Goal: Task Accomplishment & Management: Complete application form

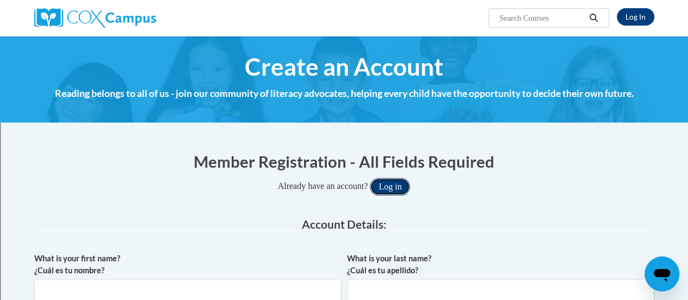
click at [401, 183] on button "Log in" at bounding box center [390, 186] width 40 height 17
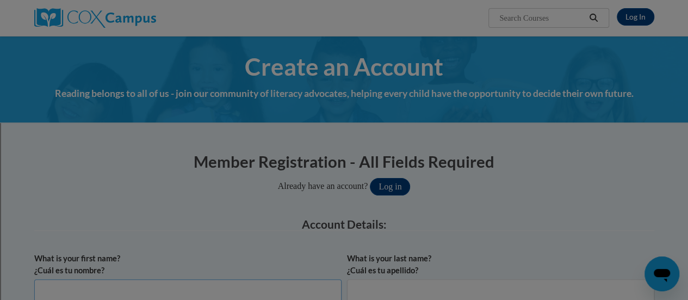
scroll to position [4, 0]
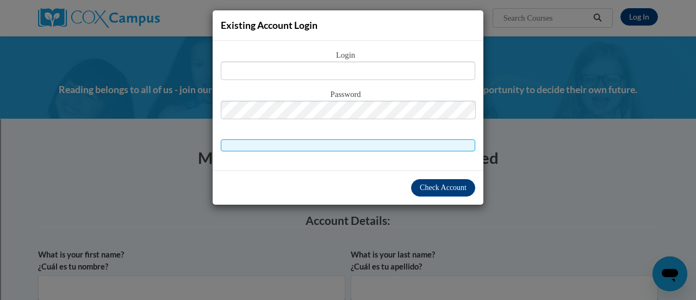
click at [420, 148] on span at bounding box center [348, 145] width 254 height 12
click at [411, 147] on span at bounding box center [348, 145] width 254 height 12
drag, startPoint x: 357, startPoint y: 145, endPoint x: 312, endPoint y: 147, distance: 44.7
click at [353, 145] on span at bounding box center [348, 145] width 254 height 12
drag, startPoint x: 284, startPoint y: 158, endPoint x: 283, endPoint y: 178, distance: 19.6
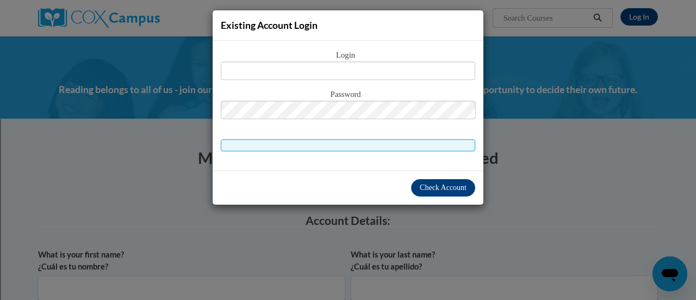
click at [278, 174] on div "Existing Account Login Login Password Check Account" at bounding box center [348, 107] width 272 height 195
click at [638, 5] on div "Existing Account Login Login Password" at bounding box center [348, 150] width 696 height 300
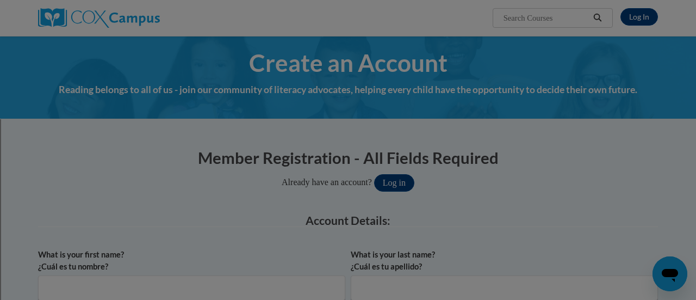
click at [638, 5] on body "Log In Search Search... Create an Account Reading belongs to all of us - join o…" at bounding box center [348, 146] width 696 height 300
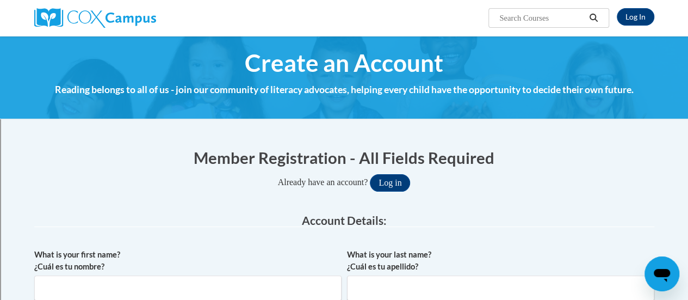
click at [660, 275] on icon "Open messaging window" at bounding box center [661, 275] width 16 height 13
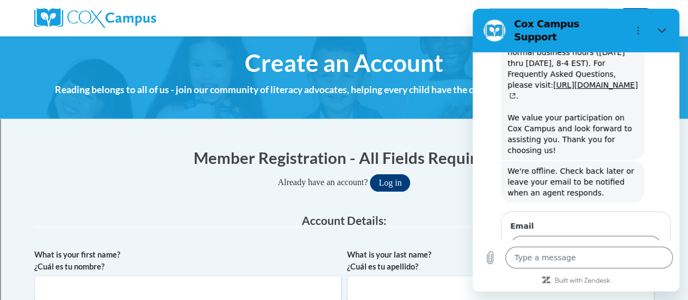
scroll to position [471, 0]
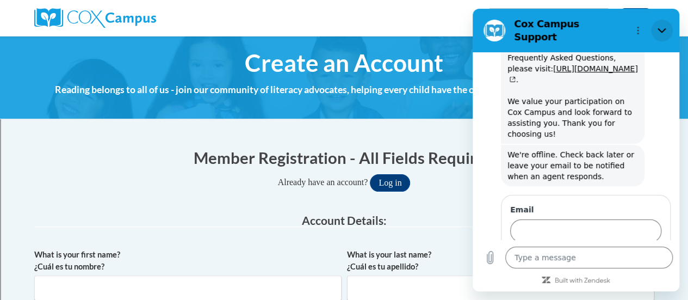
click at [662, 28] on icon "Close" at bounding box center [661, 30] width 8 height 5
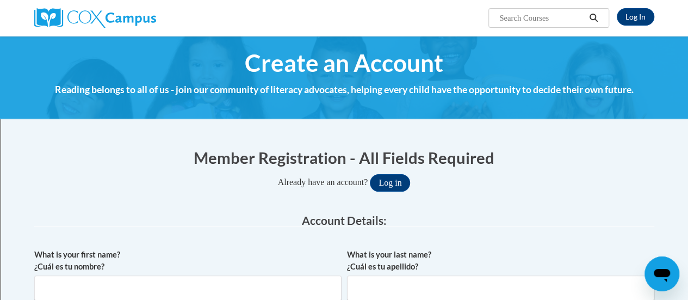
click at [663, 269] on icon "Open messaging window" at bounding box center [661, 275] width 16 height 13
type textarea "x"
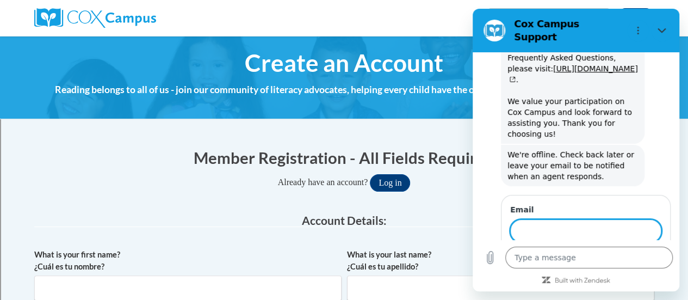
click at [569, 219] on input "Email" at bounding box center [585, 230] width 151 height 23
type input "[PERSON_NAME][EMAIL_ADDRESS][PERSON_NAME][DOMAIN_NAME]"
click at [623, 251] on button "Send" at bounding box center [642, 262] width 38 height 22
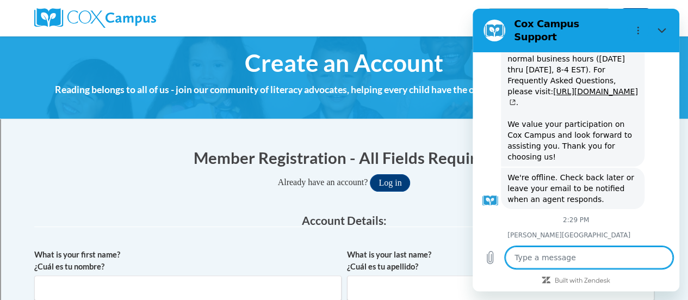
scroll to position [524, 0]
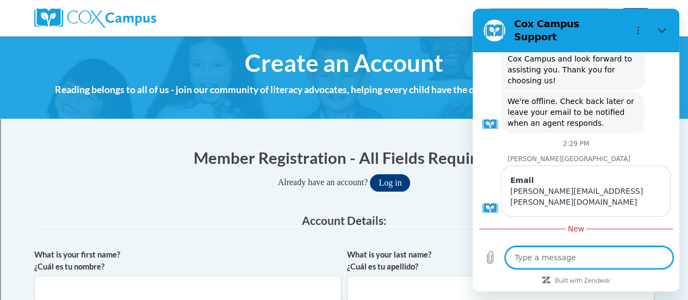
click at [571, 260] on textarea at bounding box center [588, 257] width 167 height 22
type textarea "x"
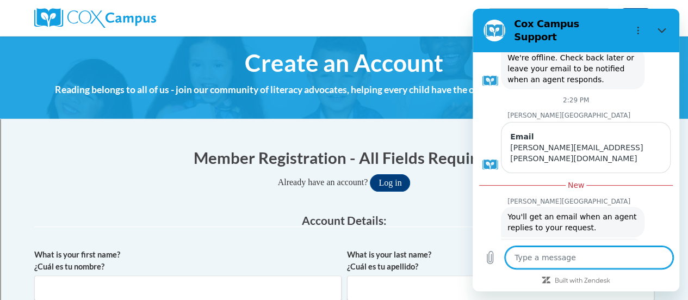
scroll to position [566, 0]
